Goal: Task Accomplishment & Management: Manage account settings

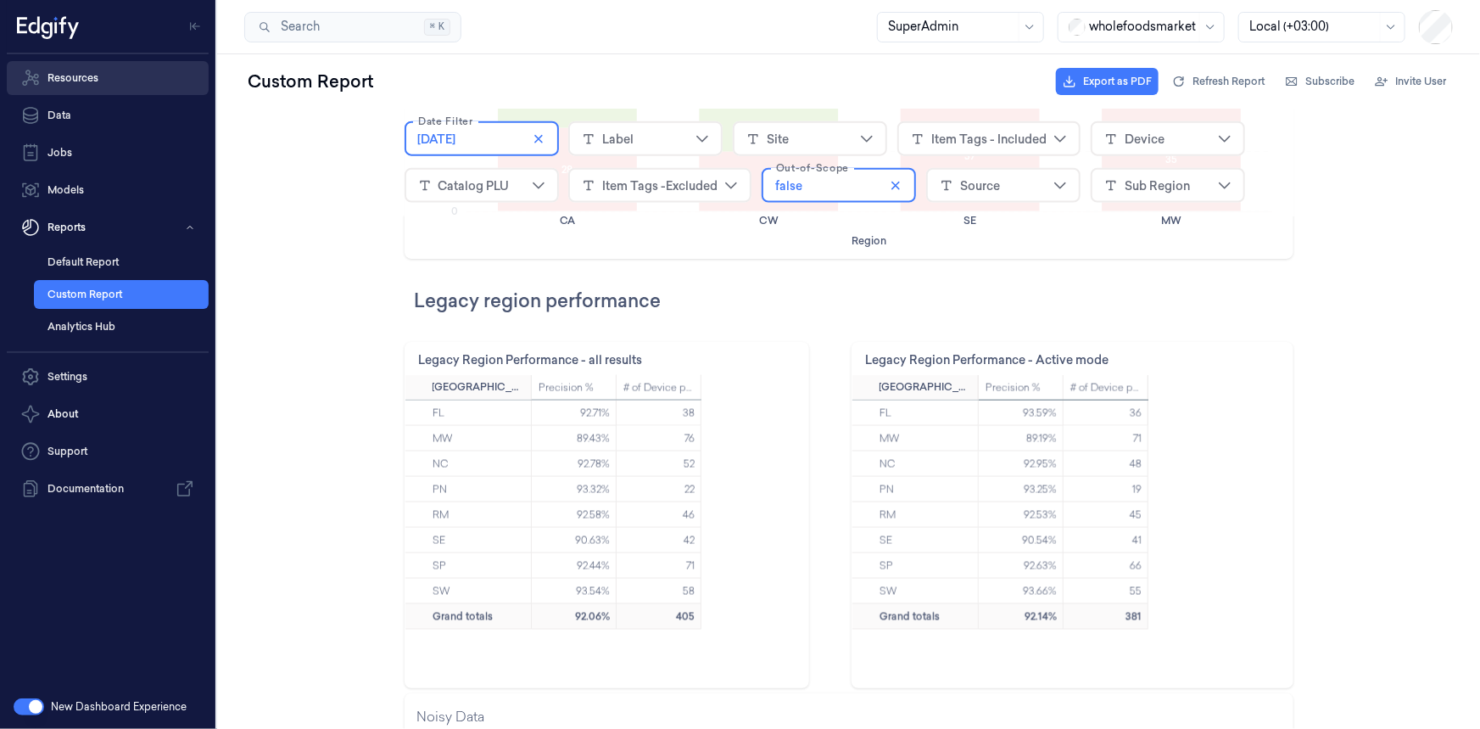
click at [119, 87] on link "Resources" at bounding box center [108, 78] width 202 height 34
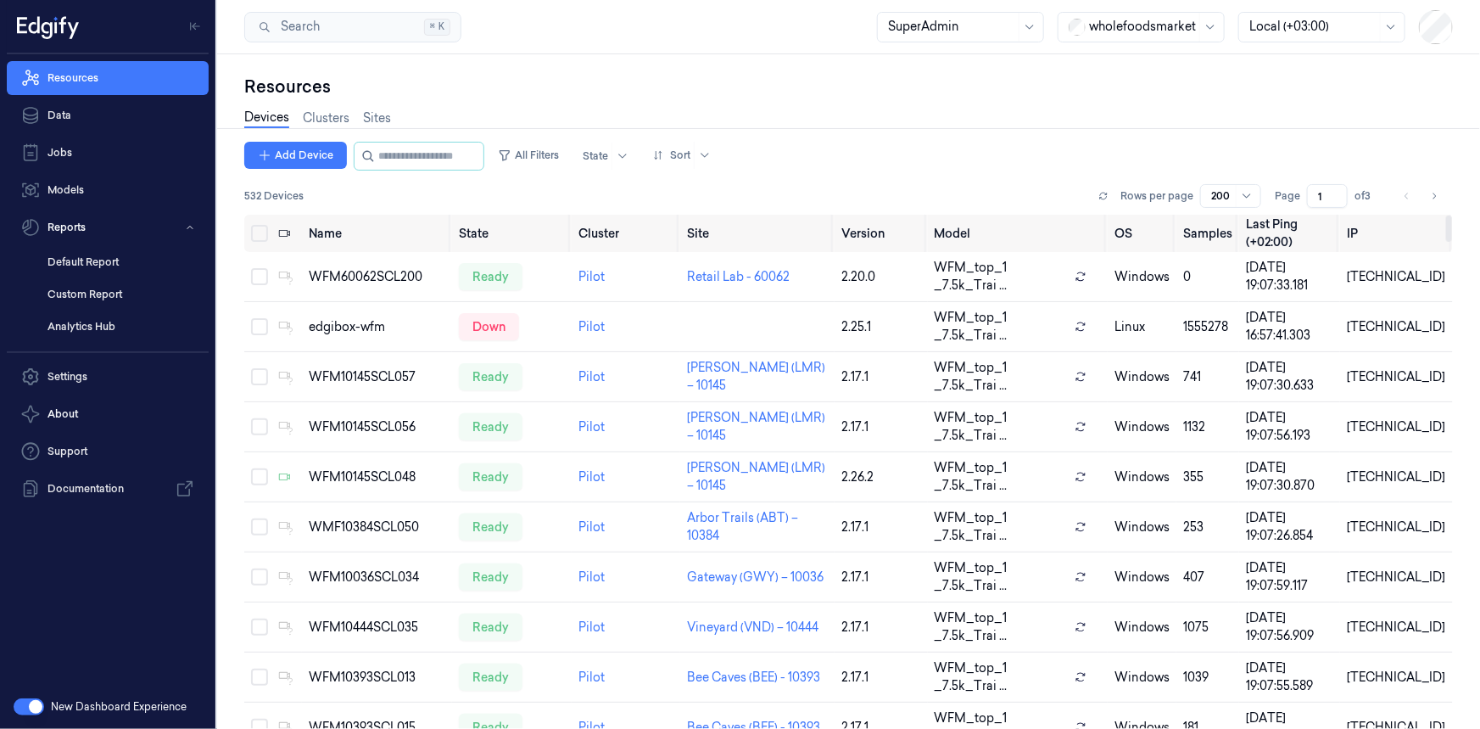
click at [34, 705] on button "button" at bounding box center [29, 706] width 31 height 17
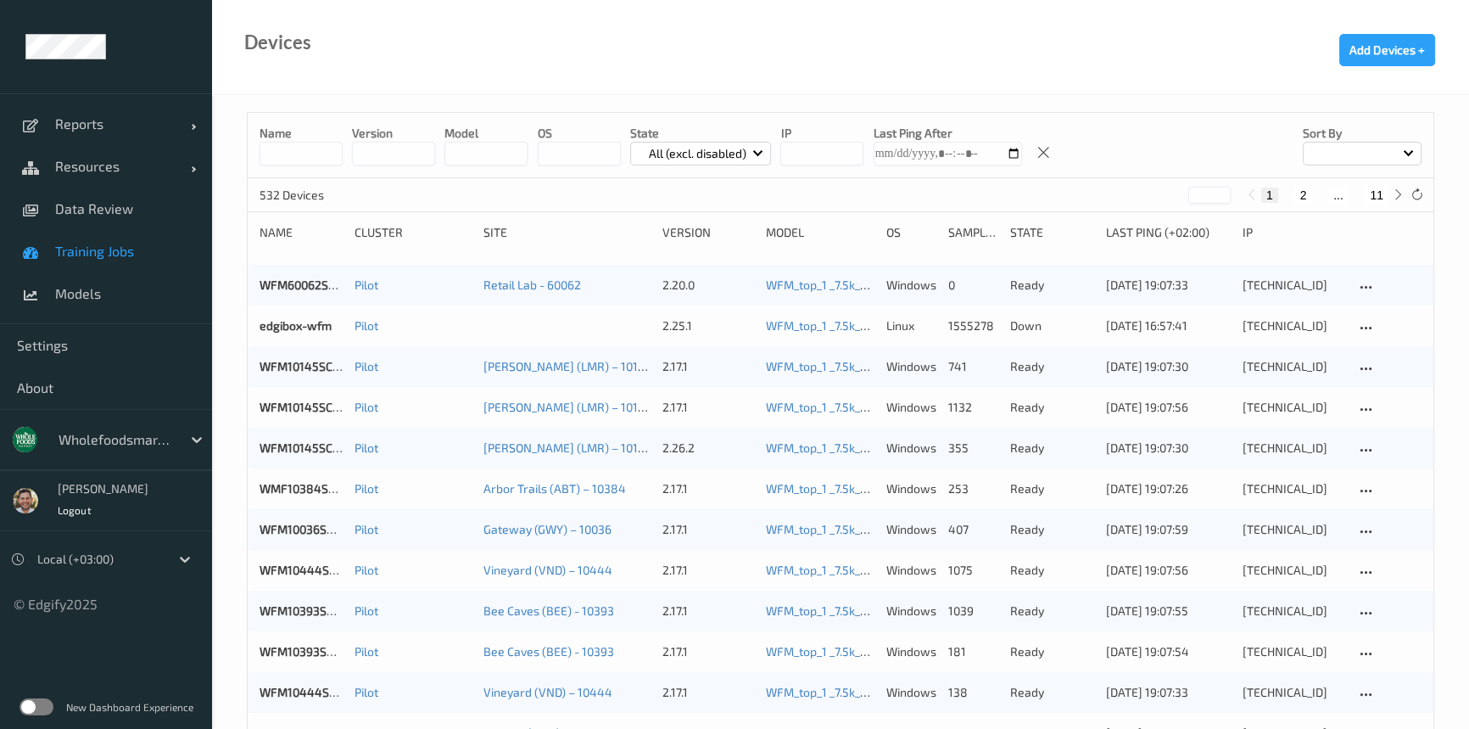
click at [107, 243] on span "Training Jobs" at bounding box center [125, 251] width 140 height 17
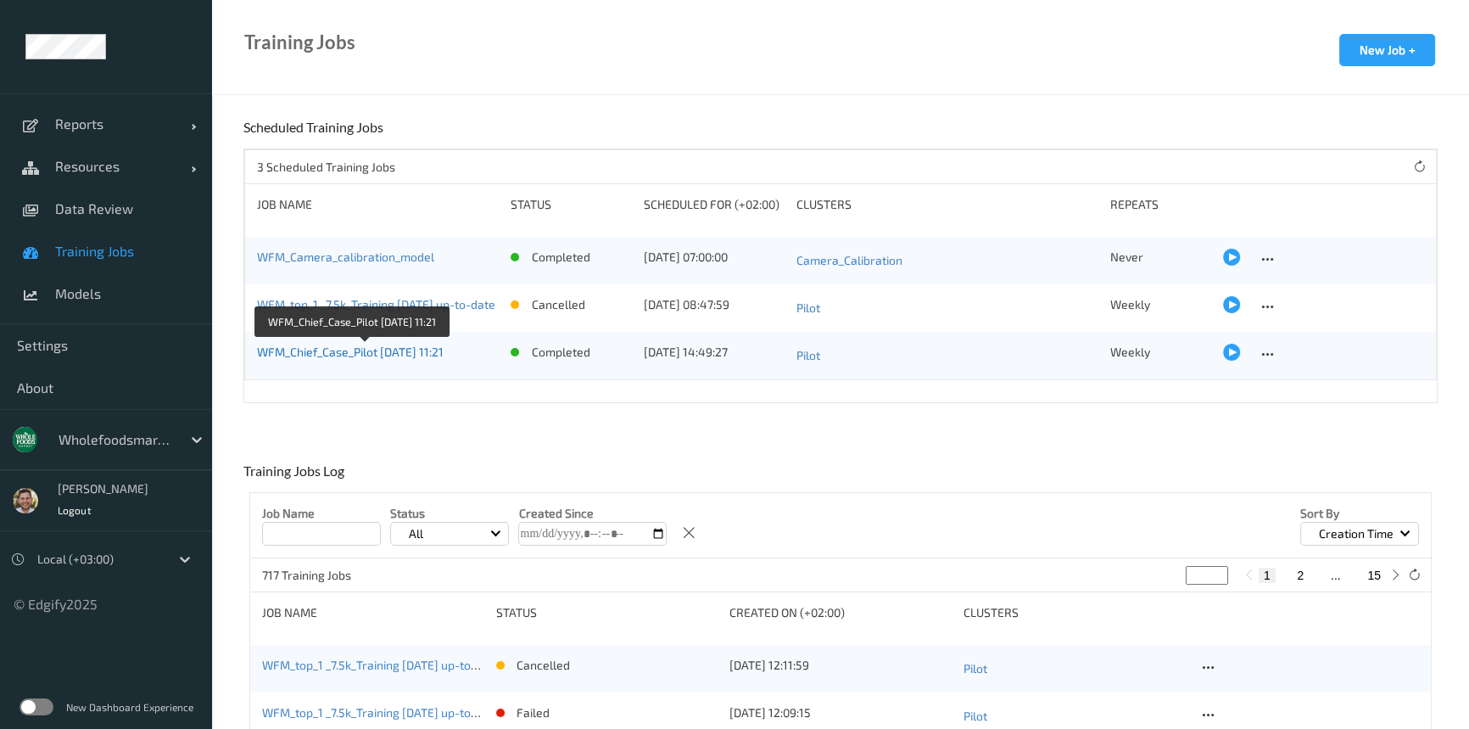
click at [394, 352] on link "WFM_Chief_Case_Pilot [DATE] 11:21" at bounding box center [350, 351] width 187 height 14
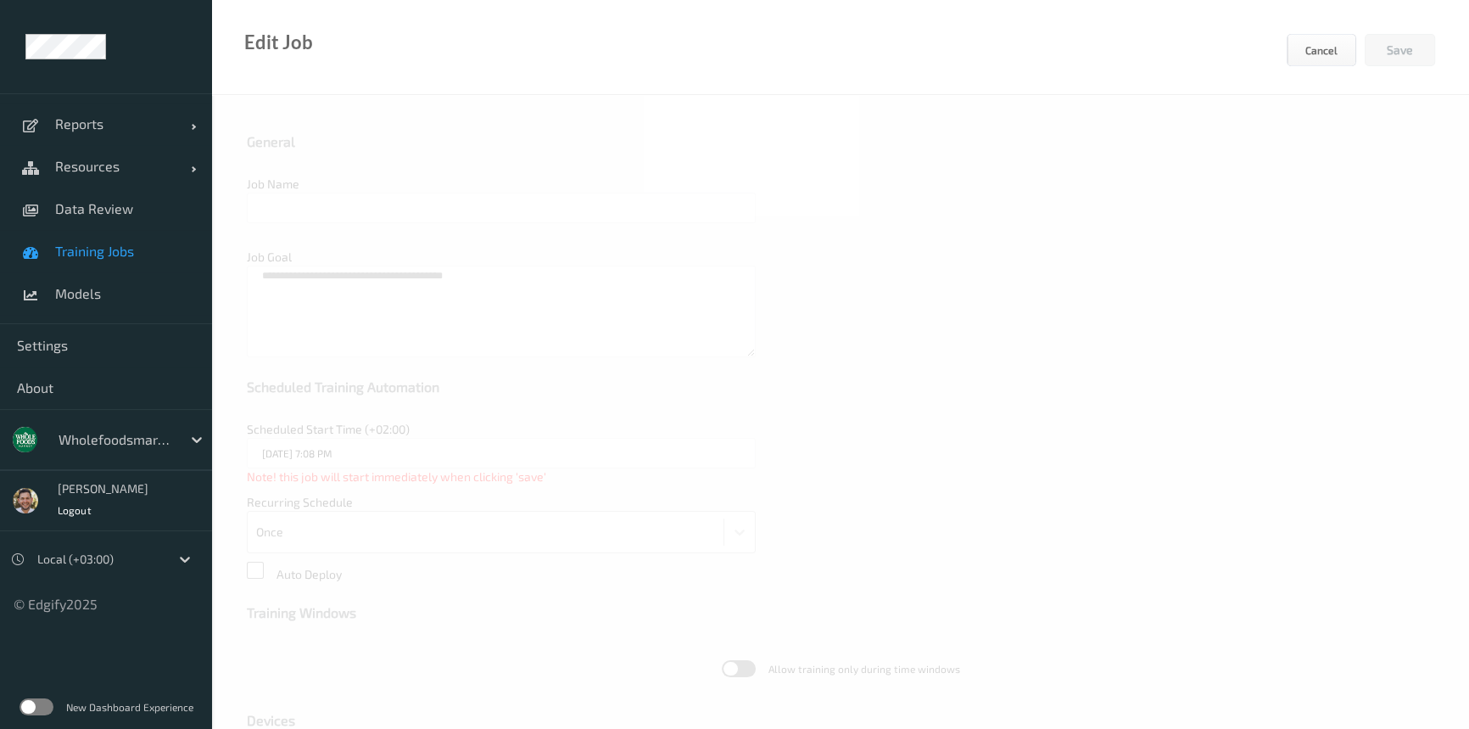
type input "WFM_Chief_Case_Pilot [DATE] 11:21"
type input "[DATE] 2:49 PM"
type input "edgify/edgify-worker-cuda:2.5.20"
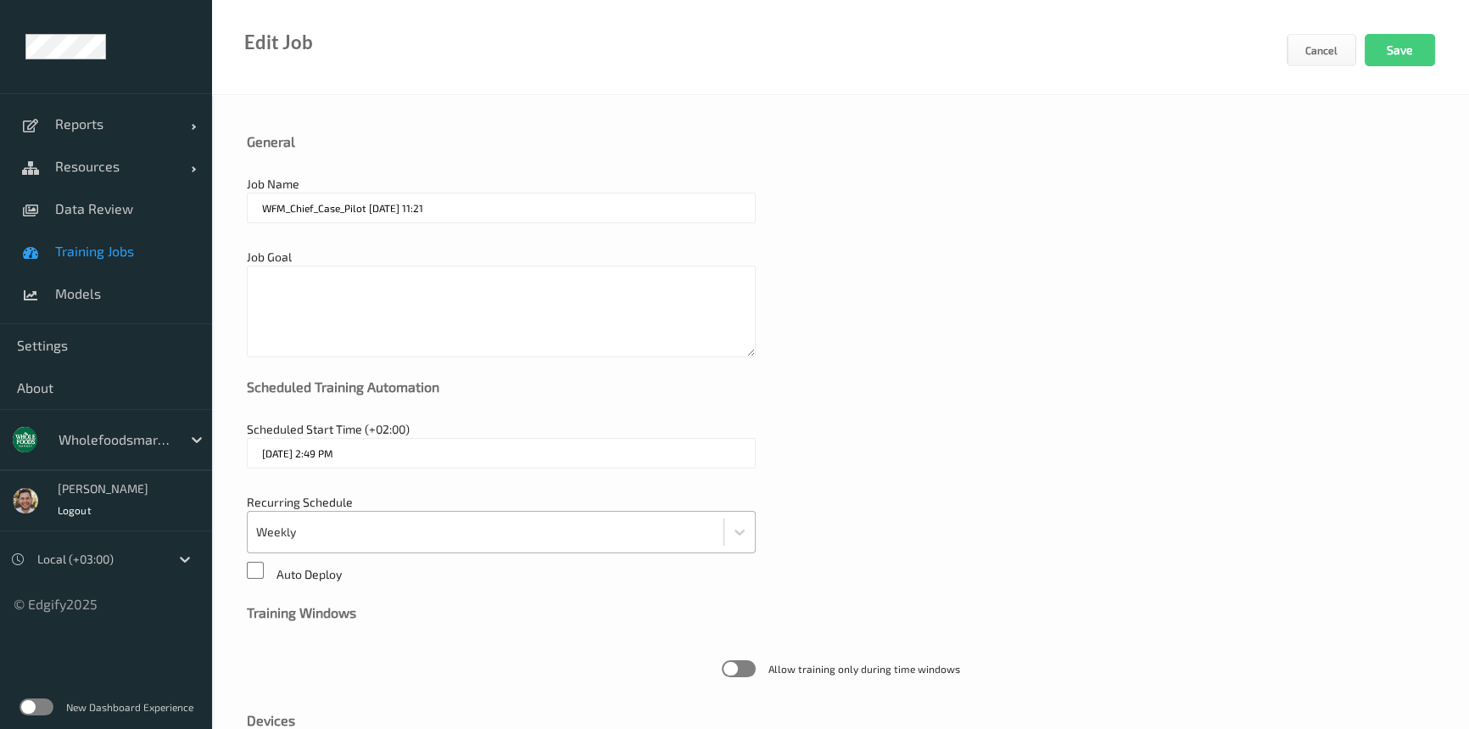
click at [370, 541] on div at bounding box center [485, 532] width 459 height 34
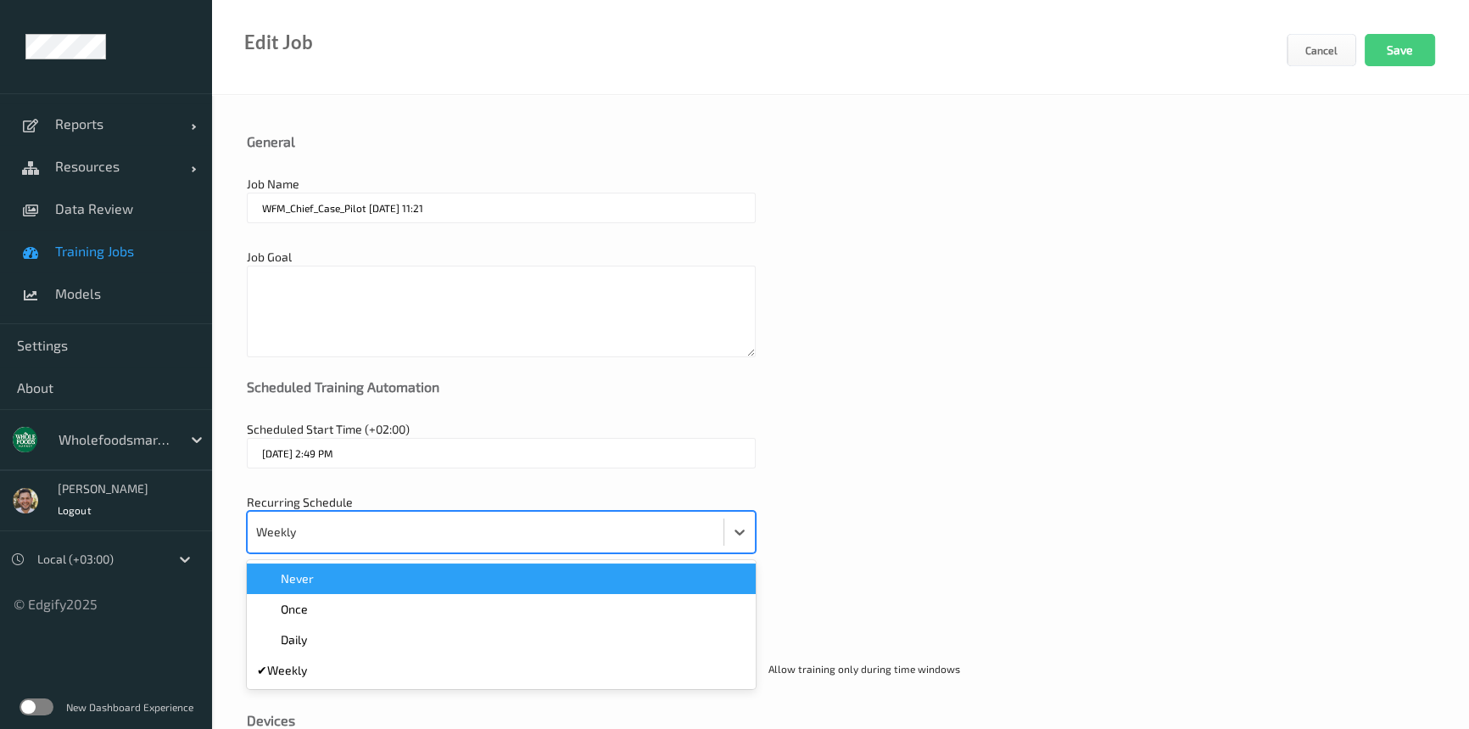
click at [350, 585] on div "Never" at bounding box center [501, 578] width 489 height 17
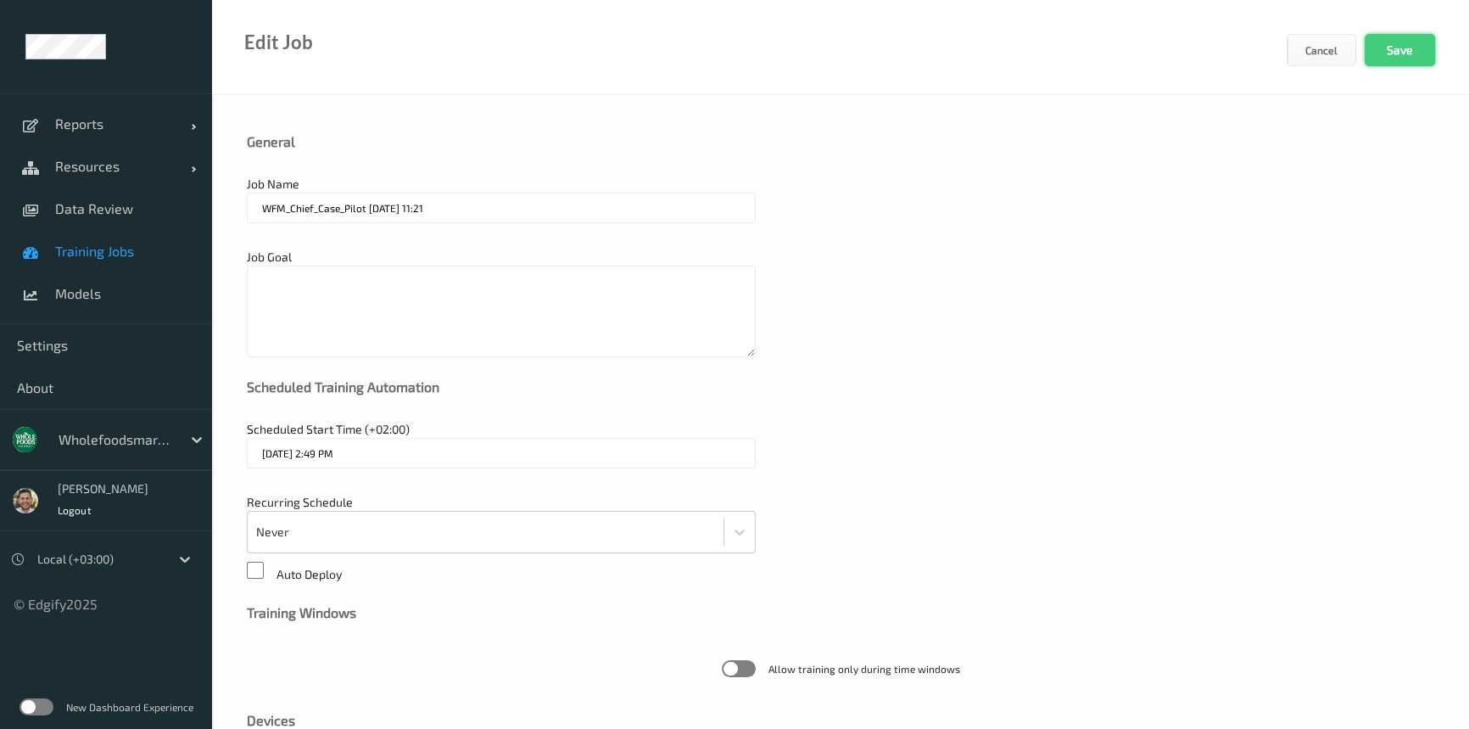
click at [1396, 37] on button "Save" at bounding box center [1400, 50] width 70 height 32
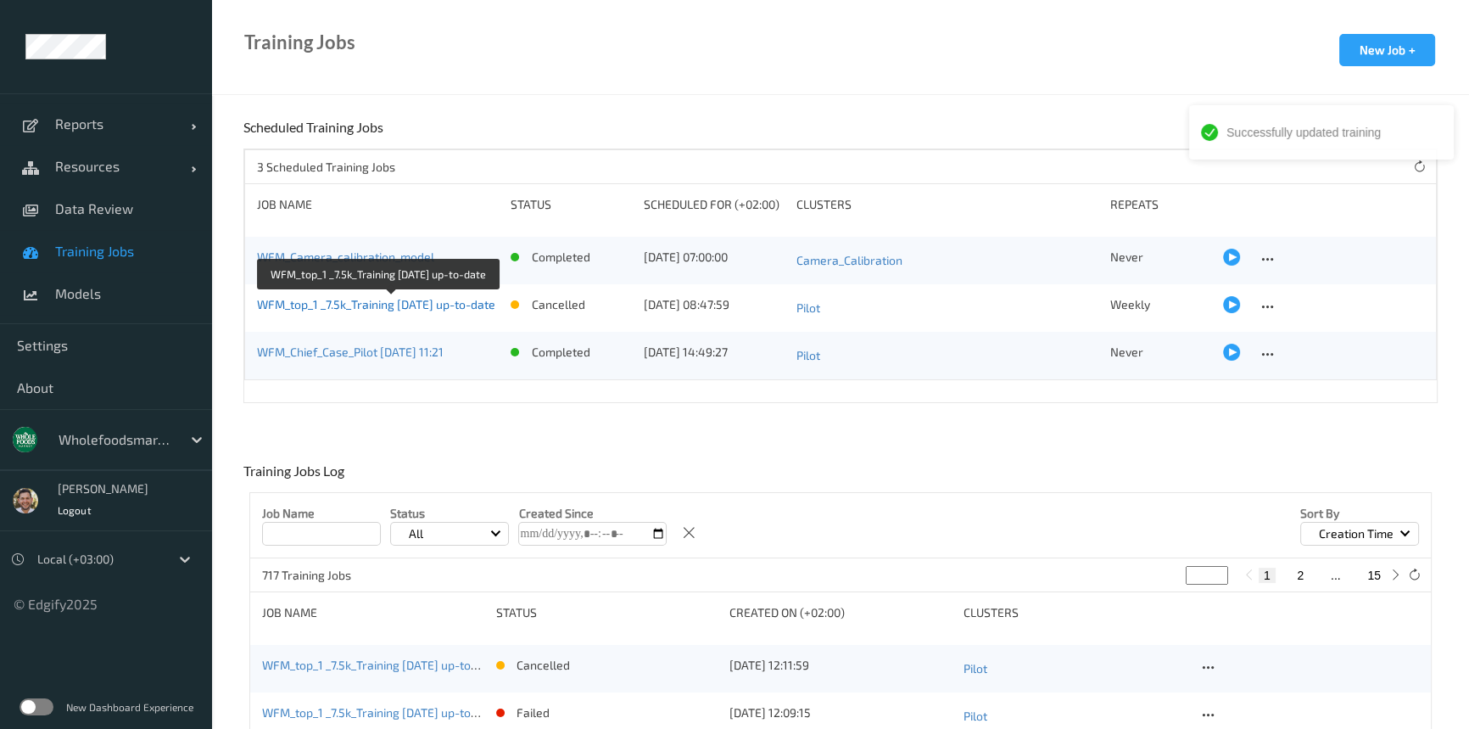
click at [403, 301] on link "WFM_top_1 _7.5k_Training 2025-05-22 up-to-date" at bounding box center [376, 304] width 238 height 14
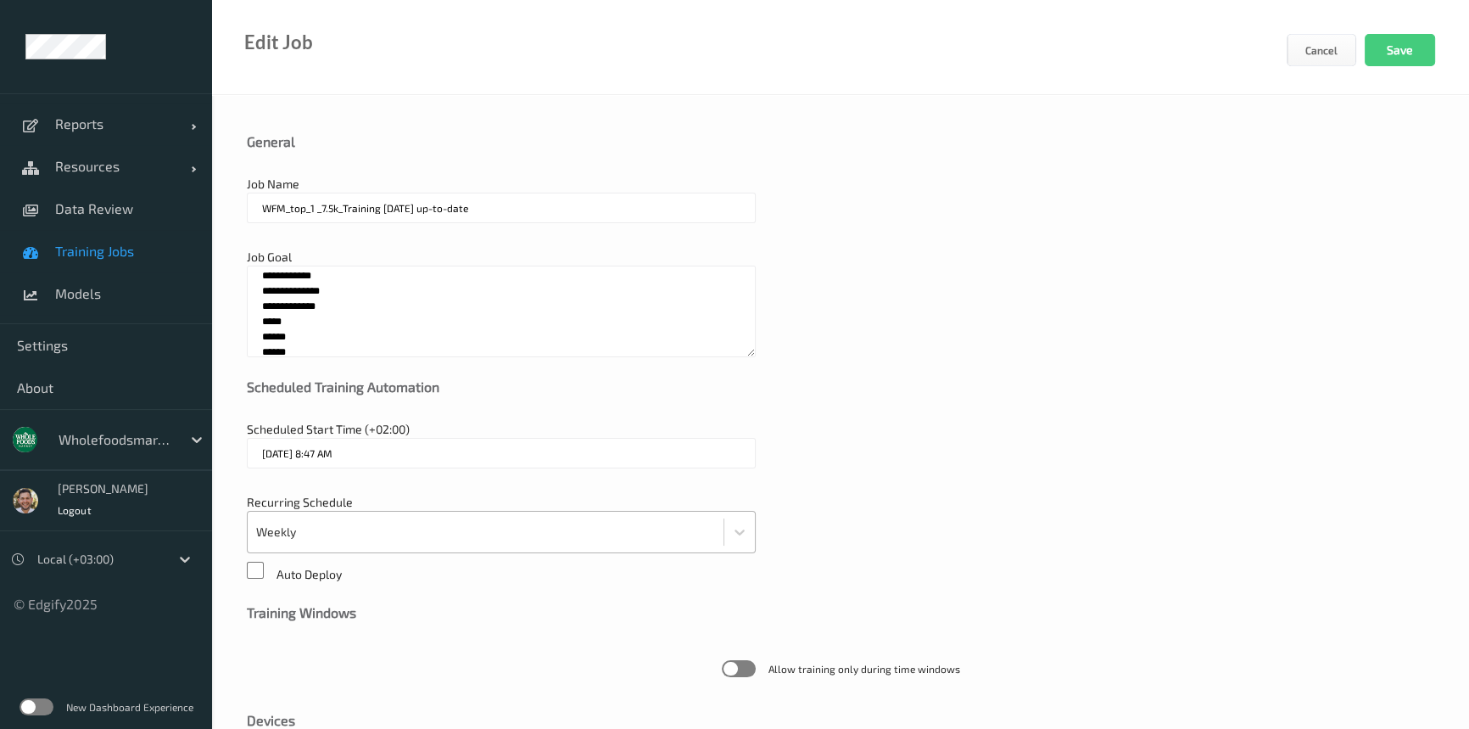
click at [378, 511] on div "Weekly" at bounding box center [501, 532] width 509 height 42
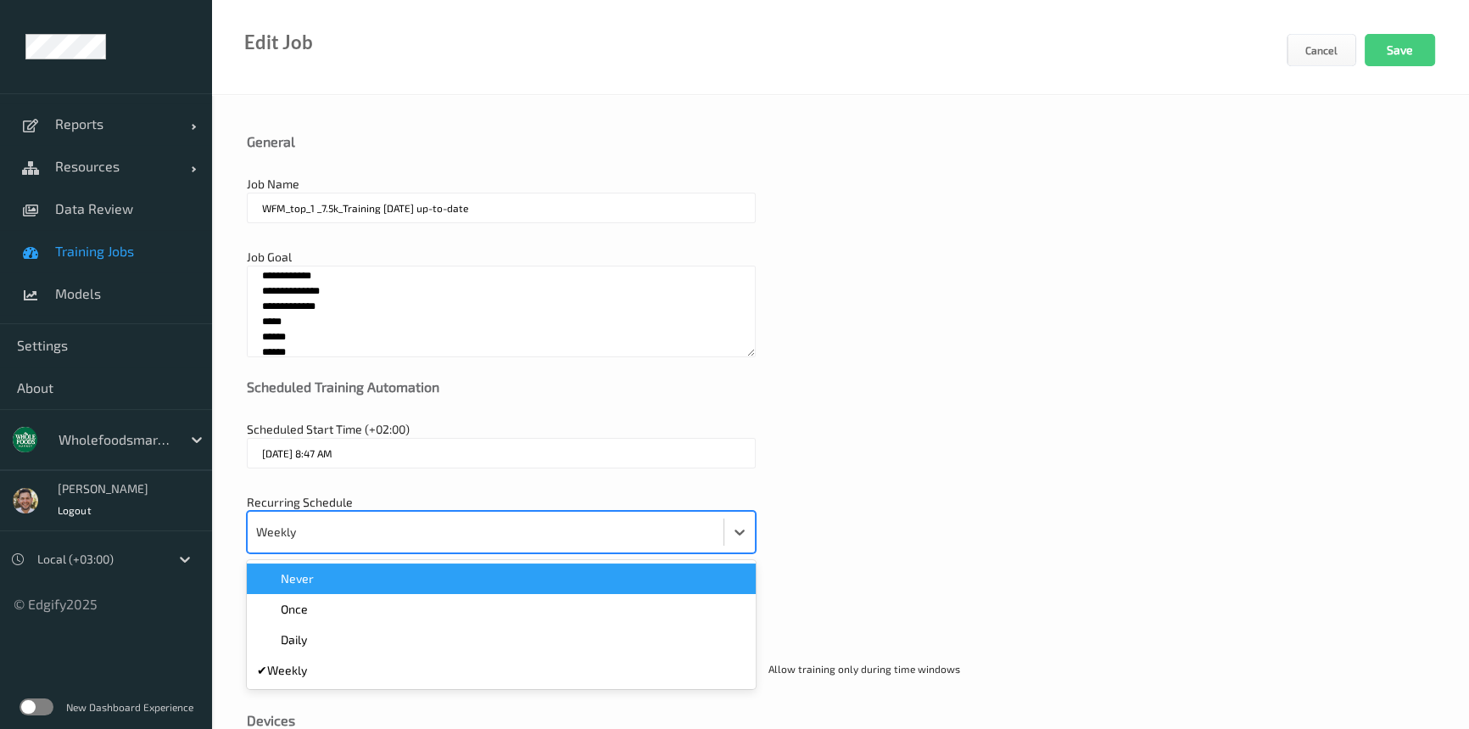
click at [367, 577] on div "Never" at bounding box center [501, 578] width 489 height 17
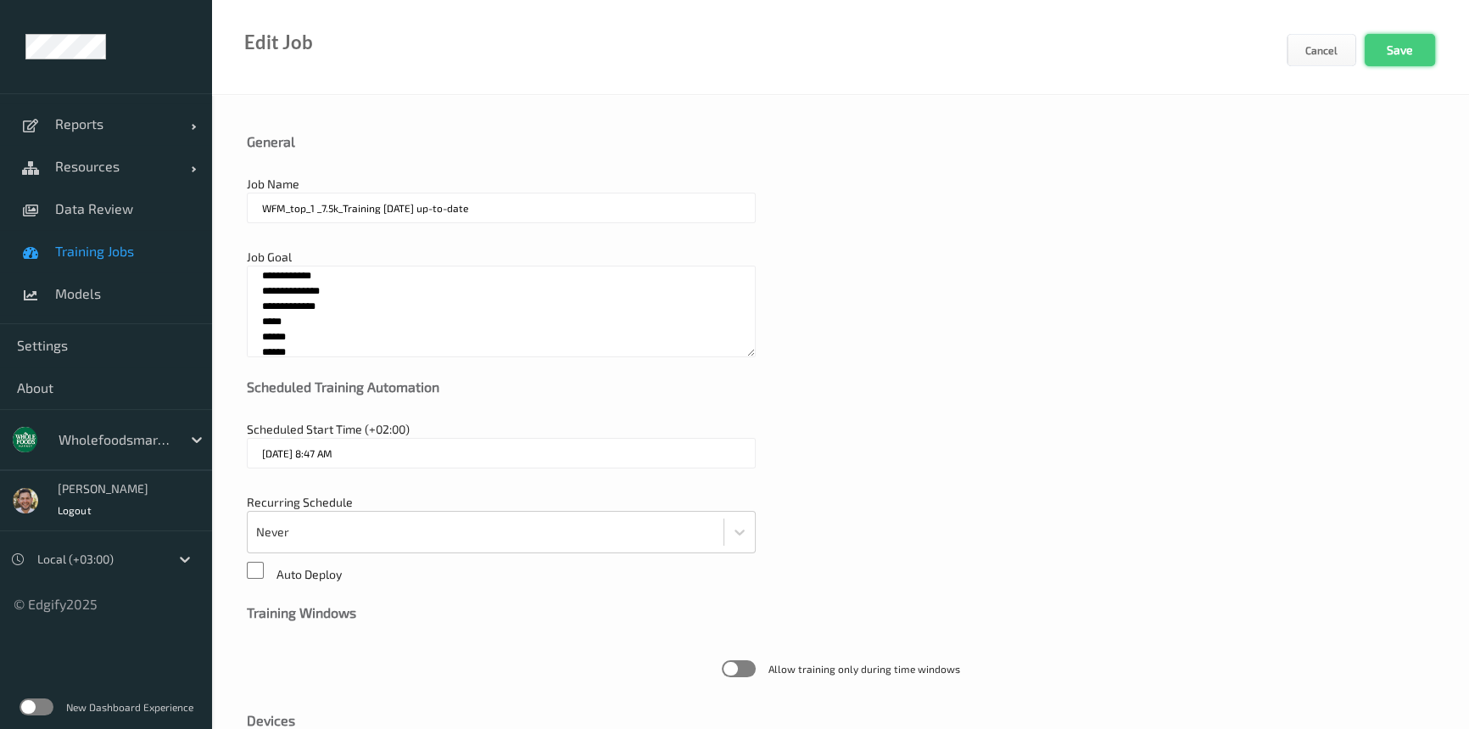
click at [1407, 58] on button "Save" at bounding box center [1400, 50] width 70 height 32
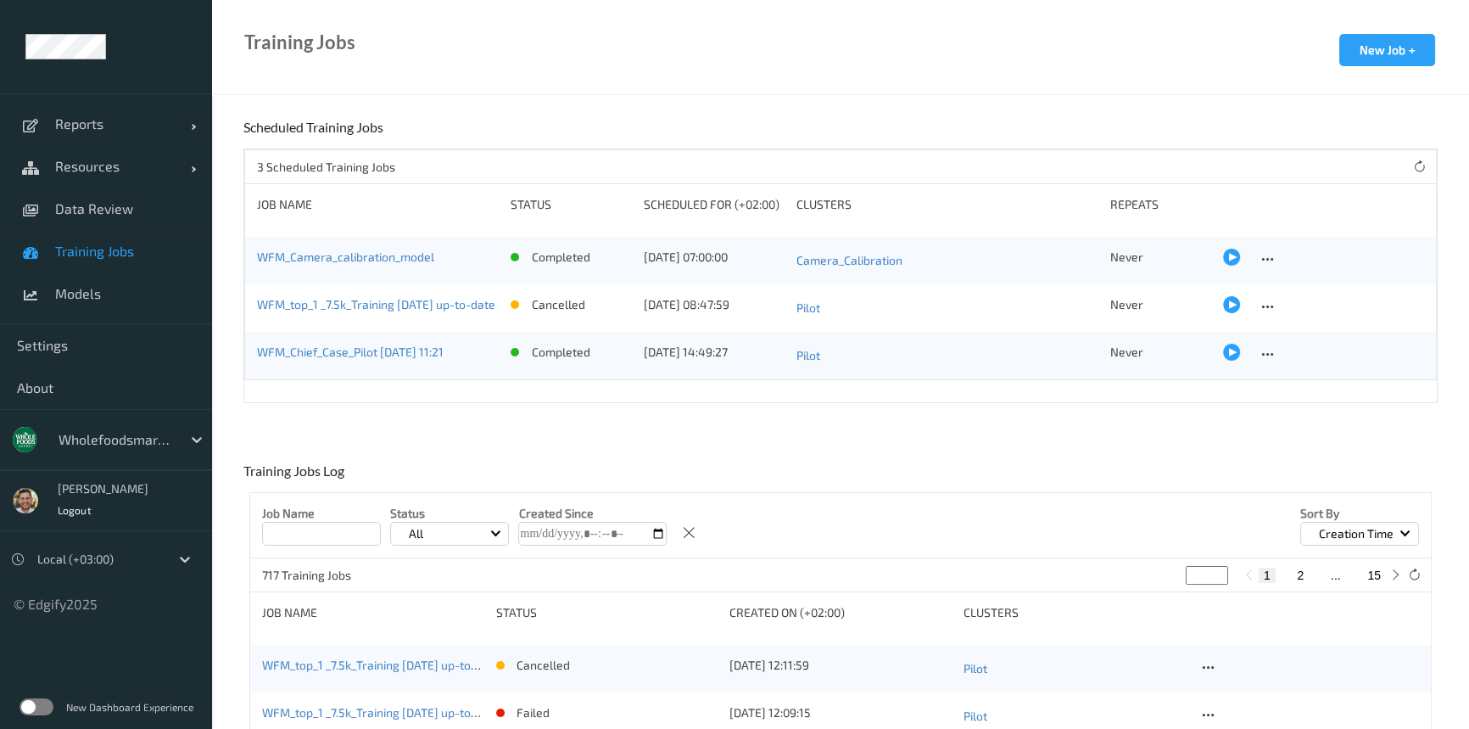
click at [81, 253] on span "Training Jobs" at bounding box center [125, 251] width 140 height 17
click at [157, 261] on link "Training Jobs" at bounding box center [106, 251] width 212 height 42
